Goal: Download file/media

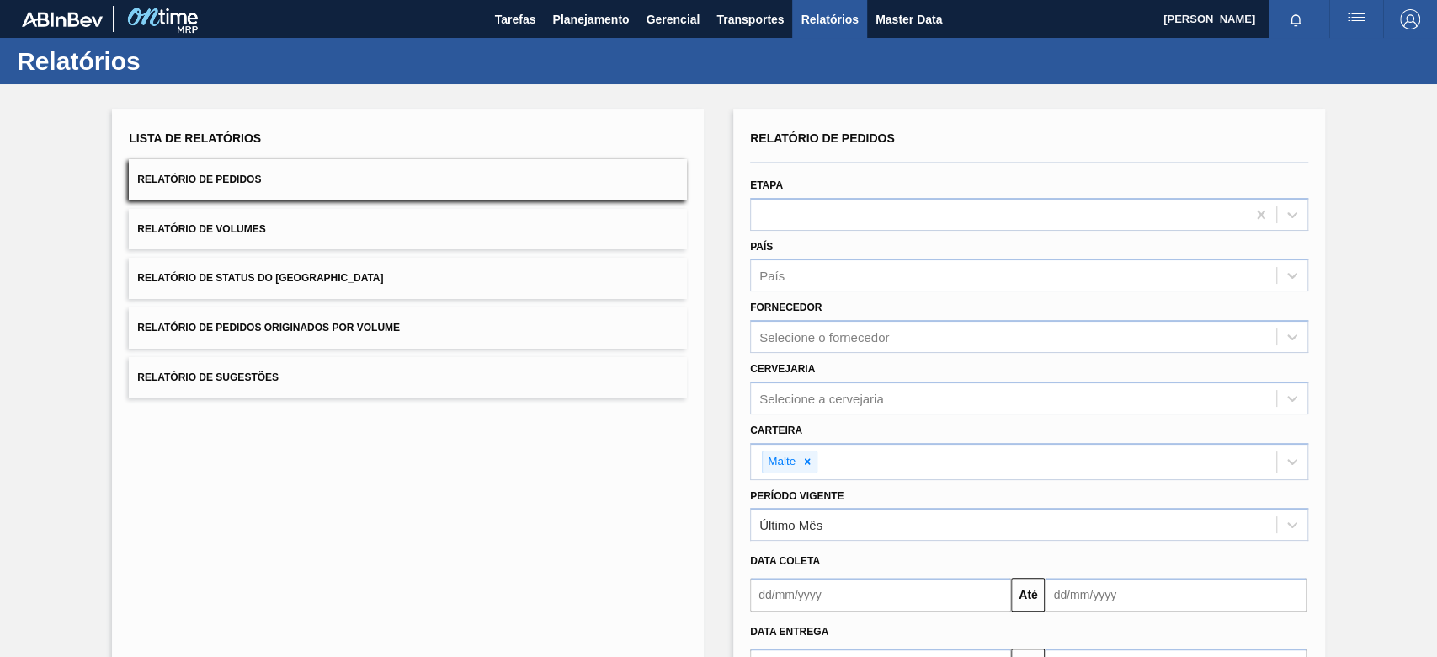
scroll to position [121, 0]
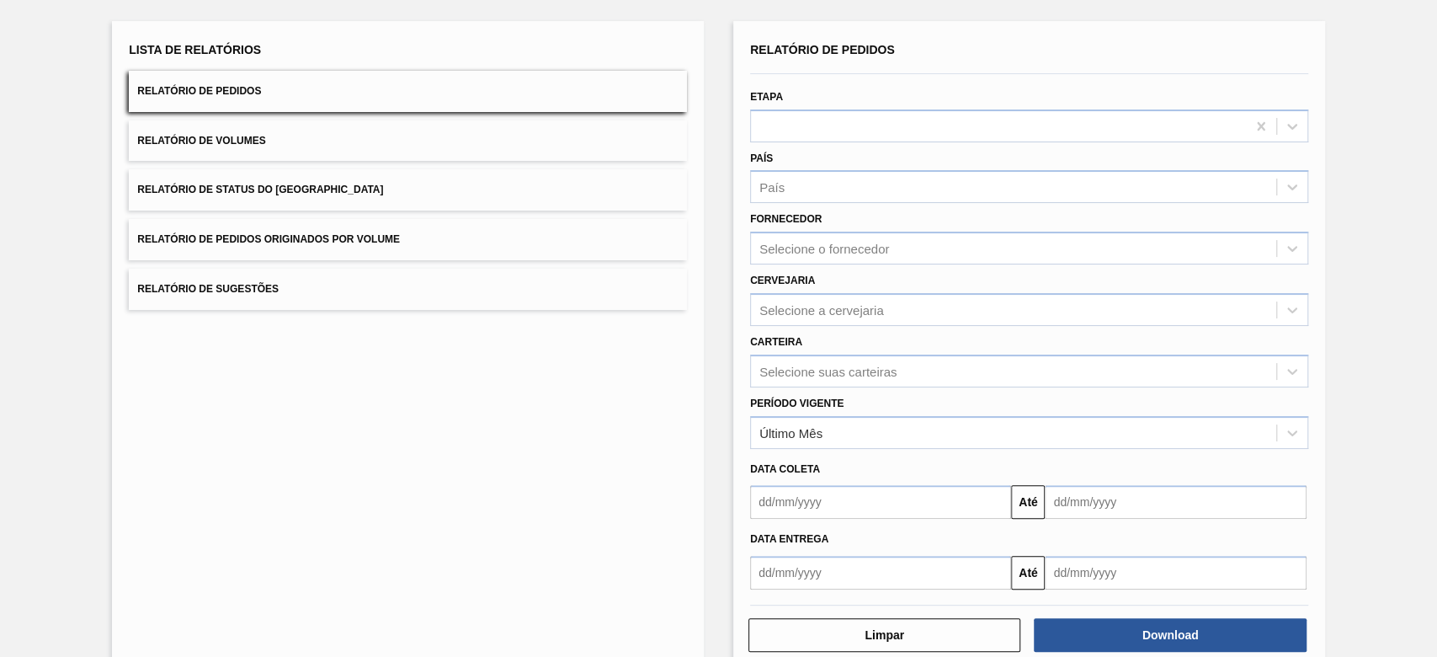
scroll to position [121, 0]
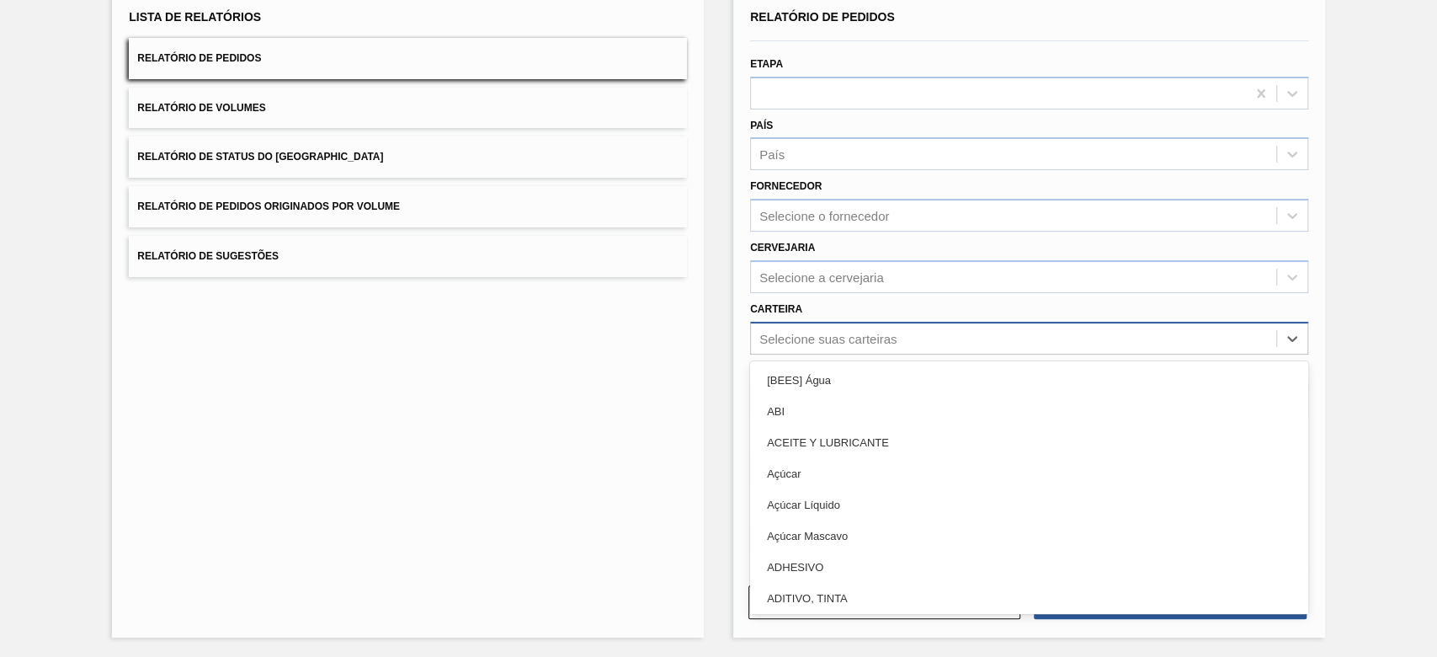
click at [858, 339] on div "Selecione suas carteiras" at bounding box center [827, 338] width 137 height 14
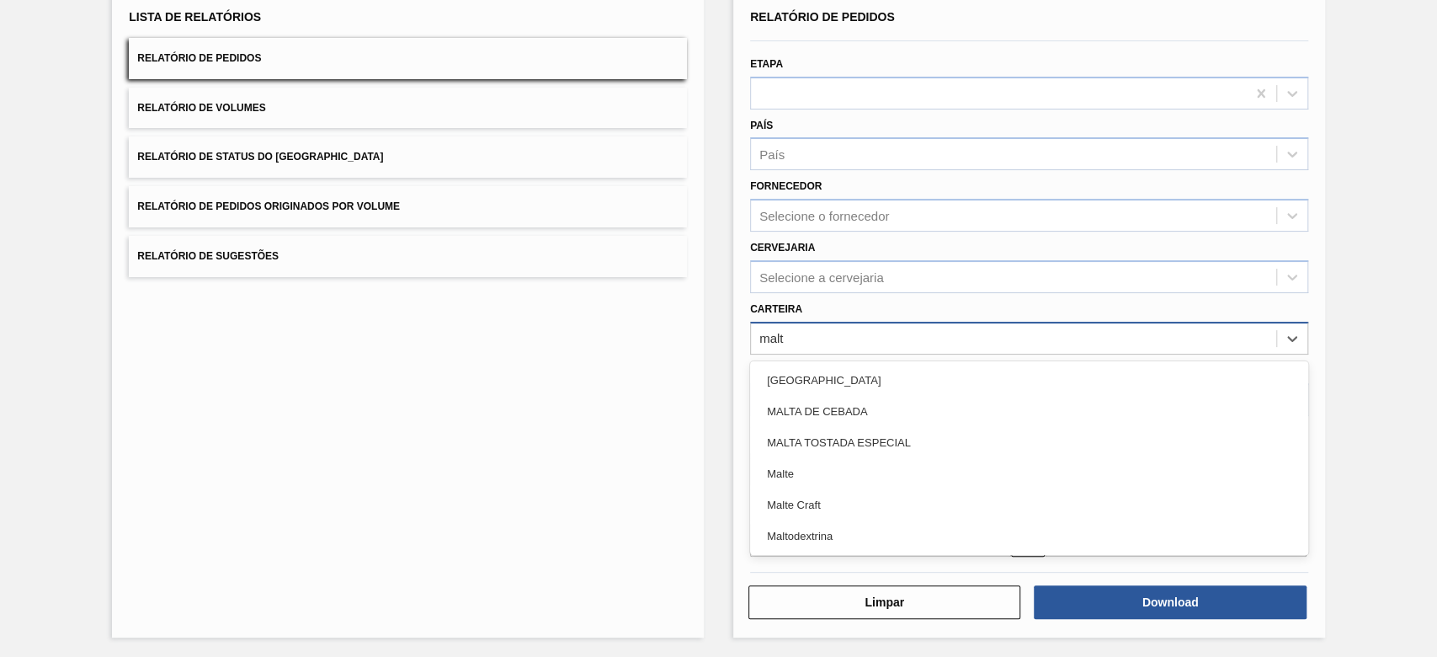
type input "malte"
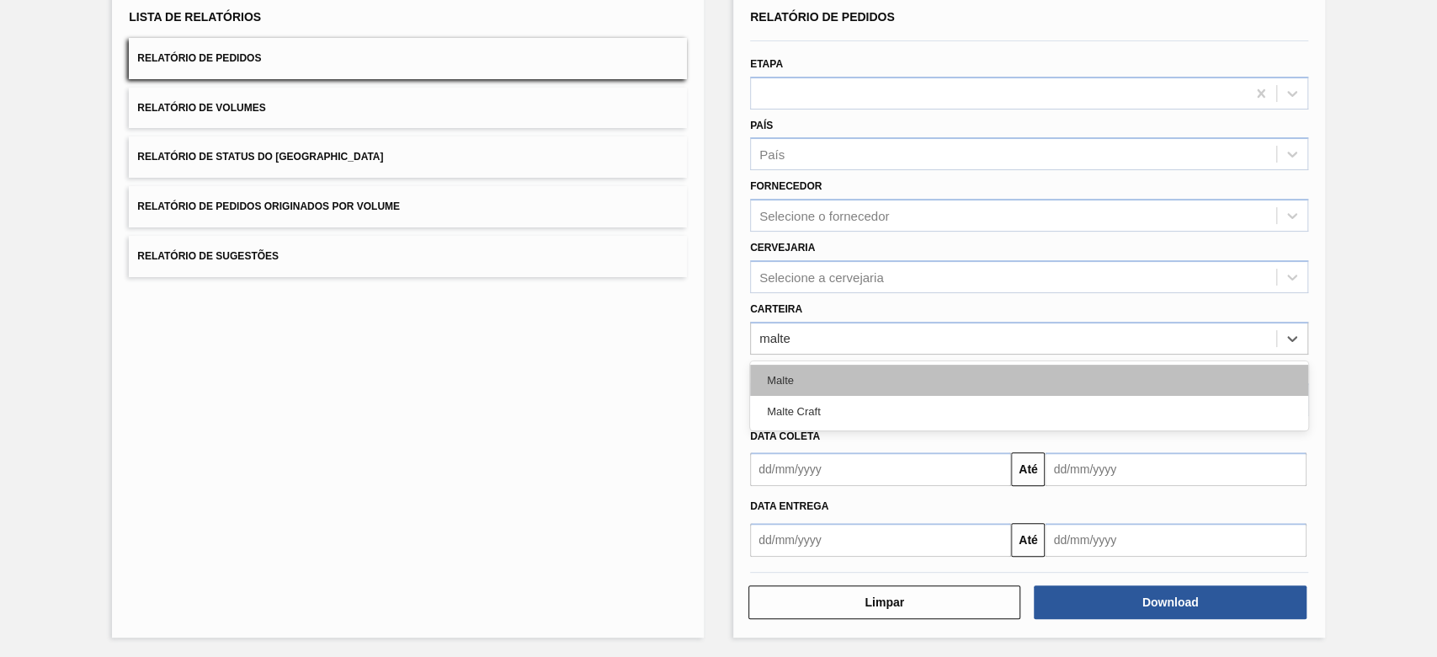
click at [768, 376] on div "Malte" at bounding box center [1029, 380] width 558 height 31
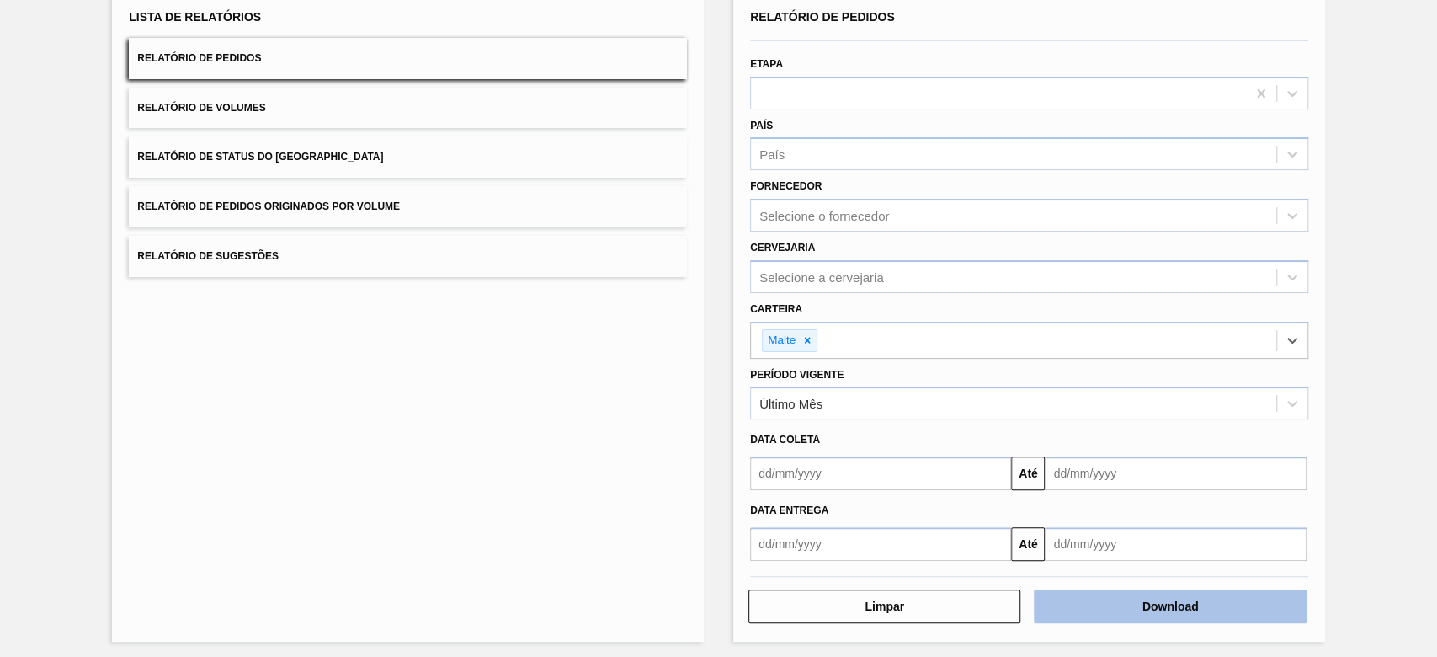
click at [1079, 593] on button "Download" at bounding box center [1170, 606] width 272 height 34
click at [646, 465] on div "Lista de Relatórios Relatório de Pedidos Relatório de Volumes Relatório de Stat…" at bounding box center [408, 314] width 592 height 653
click at [1085, 595] on button "Download" at bounding box center [1170, 606] width 272 height 34
